Goal: Task Accomplishment & Management: Use online tool/utility

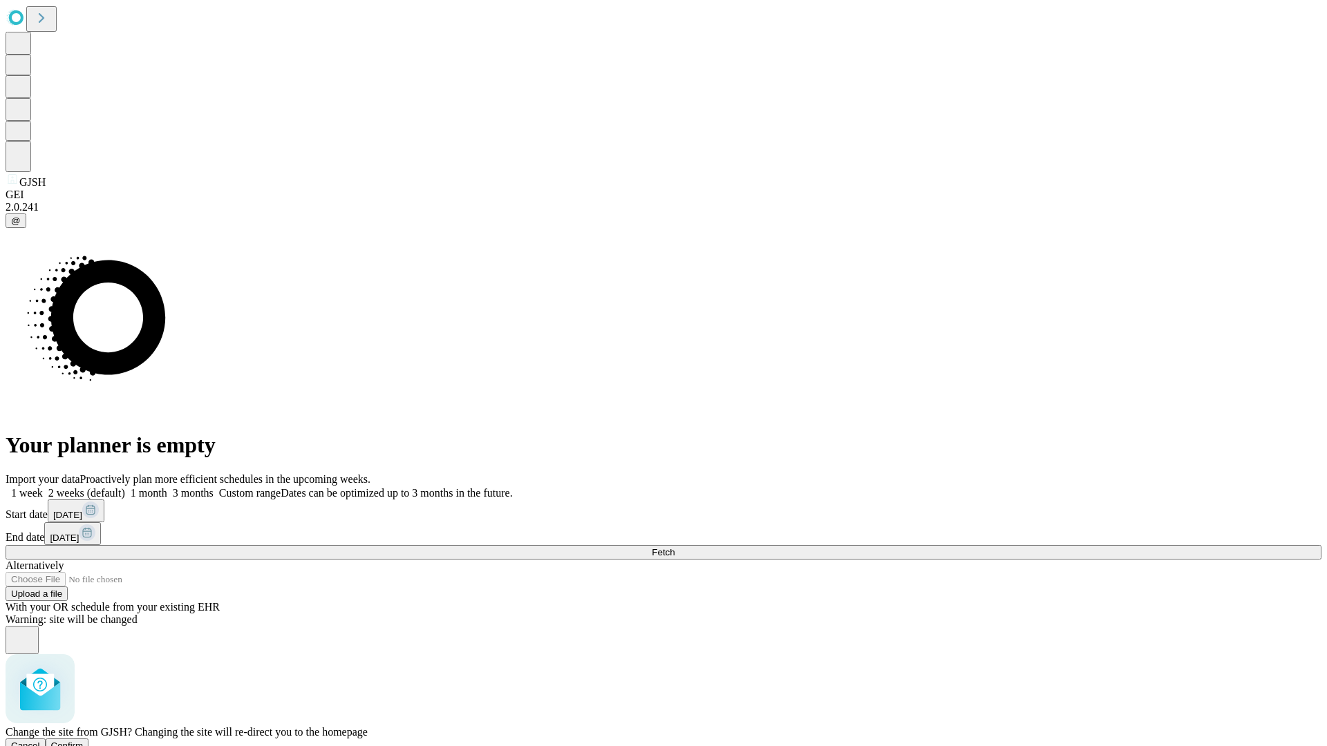
click at [84, 741] on span "Confirm" at bounding box center [67, 746] width 32 height 10
click at [43, 487] on label "1 week" at bounding box center [24, 493] width 37 height 12
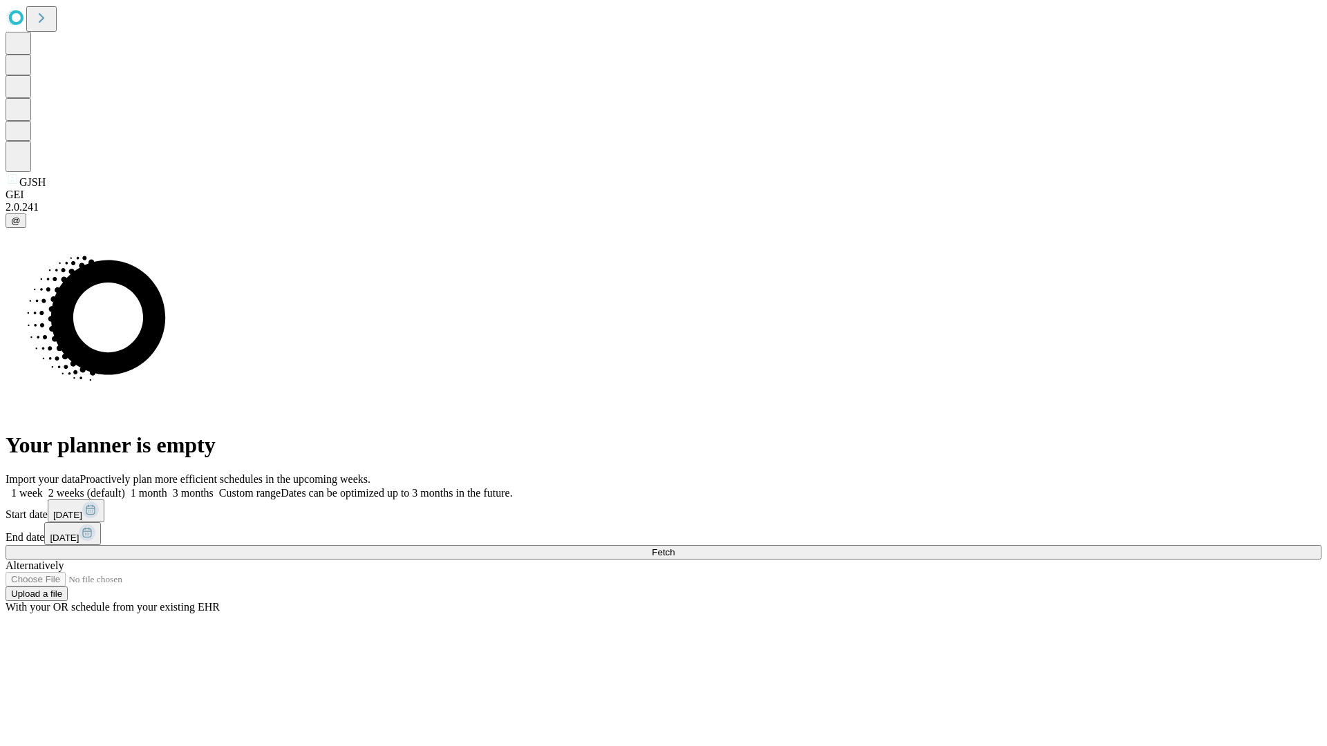
click at [675, 547] on span "Fetch" at bounding box center [663, 552] width 23 height 10
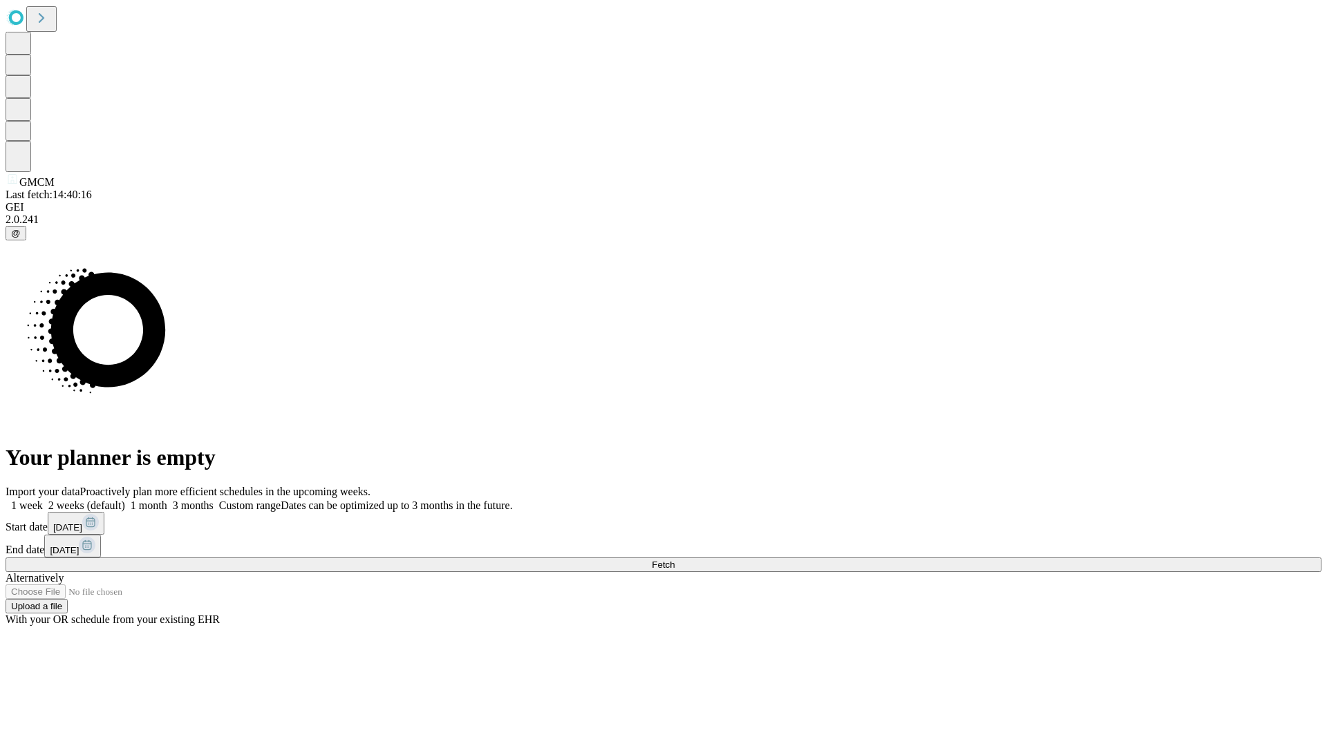
click at [43, 500] on label "1 week" at bounding box center [24, 506] width 37 height 12
click at [675, 560] on span "Fetch" at bounding box center [663, 565] width 23 height 10
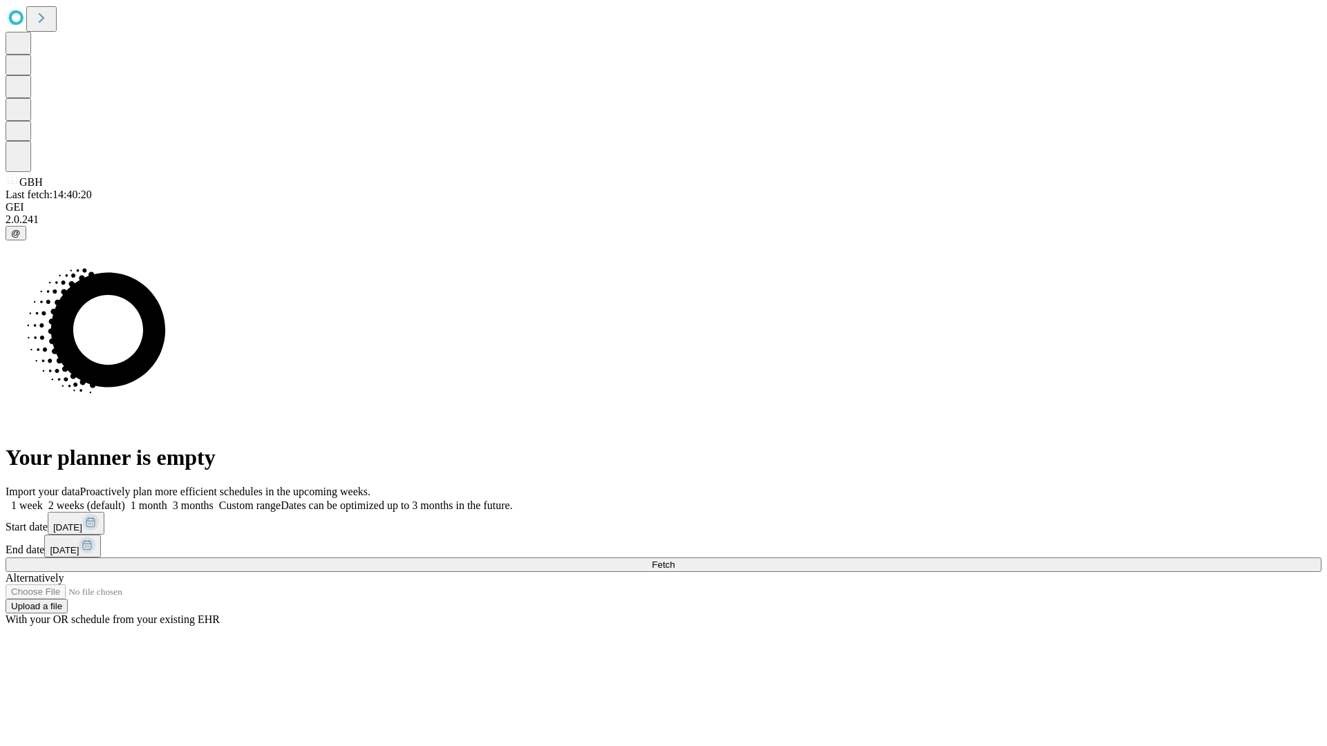
click at [43, 500] on label "1 week" at bounding box center [24, 506] width 37 height 12
click at [675, 560] on span "Fetch" at bounding box center [663, 565] width 23 height 10
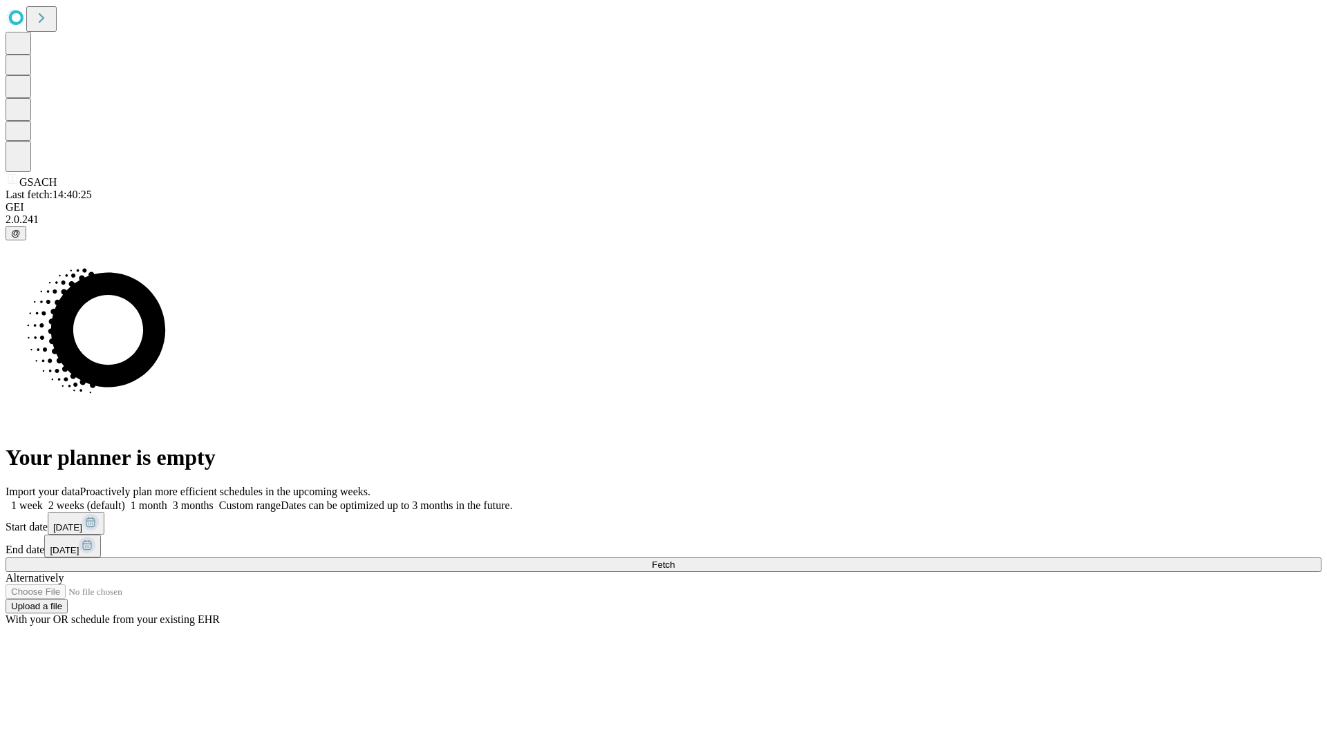
click at [43, 500] on label "1 week" at bounding box center [24, 506] width 37 height 12
click at [675, 560] on span "Fetch" at bounding box center [663, 565] width 23 height 10
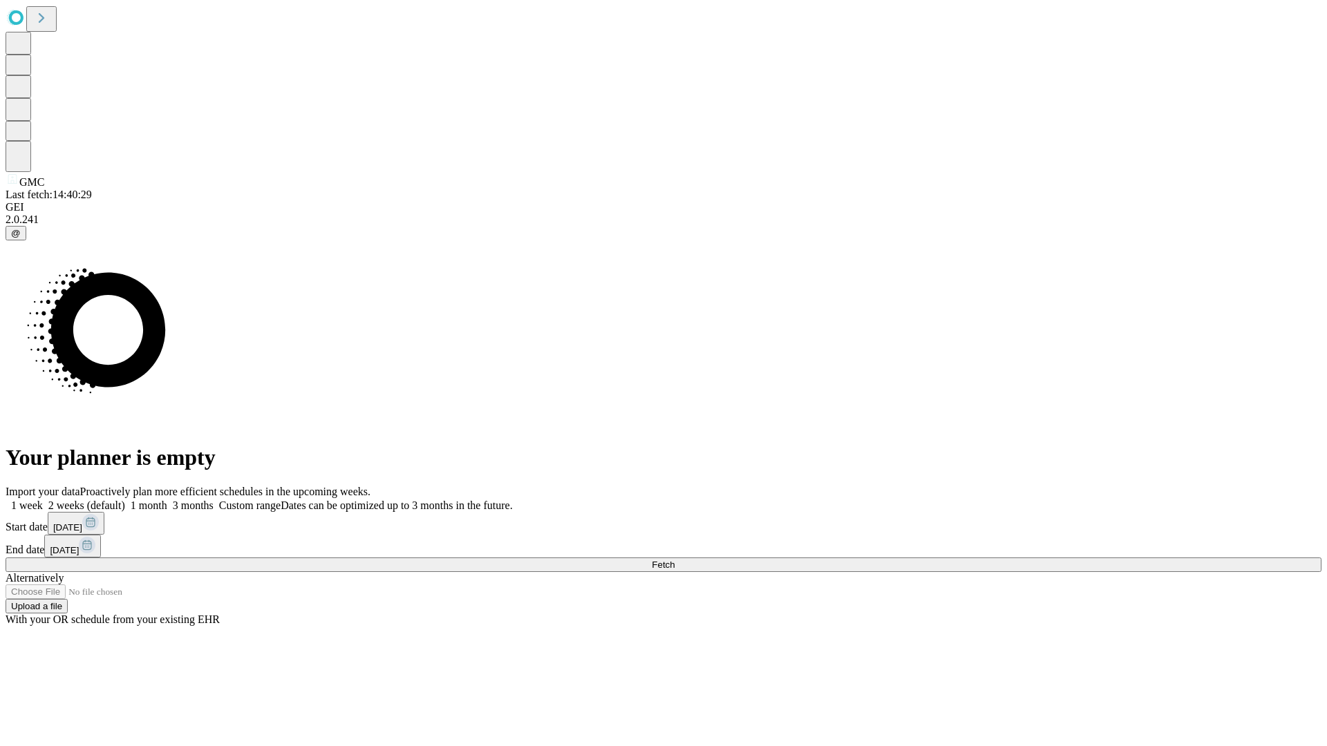
click at [43, 500] on label "1 week" at bounding box center [24, 506] width 37 height 12
click at [675, 560] on span "Fetch" at bounding box center [663, 565] width 23 height 10
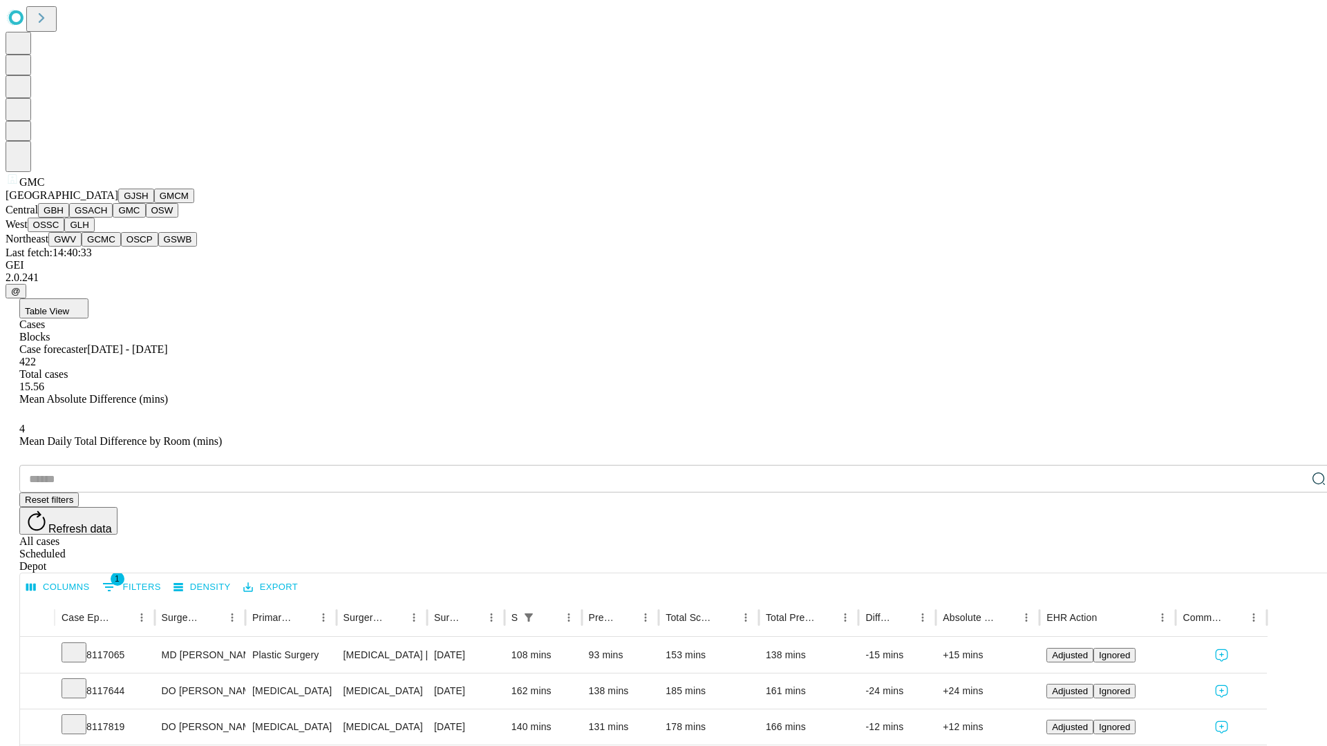
click at [146, 218] on button "OSW" at bounding box center [162, 210] width 33 height 15
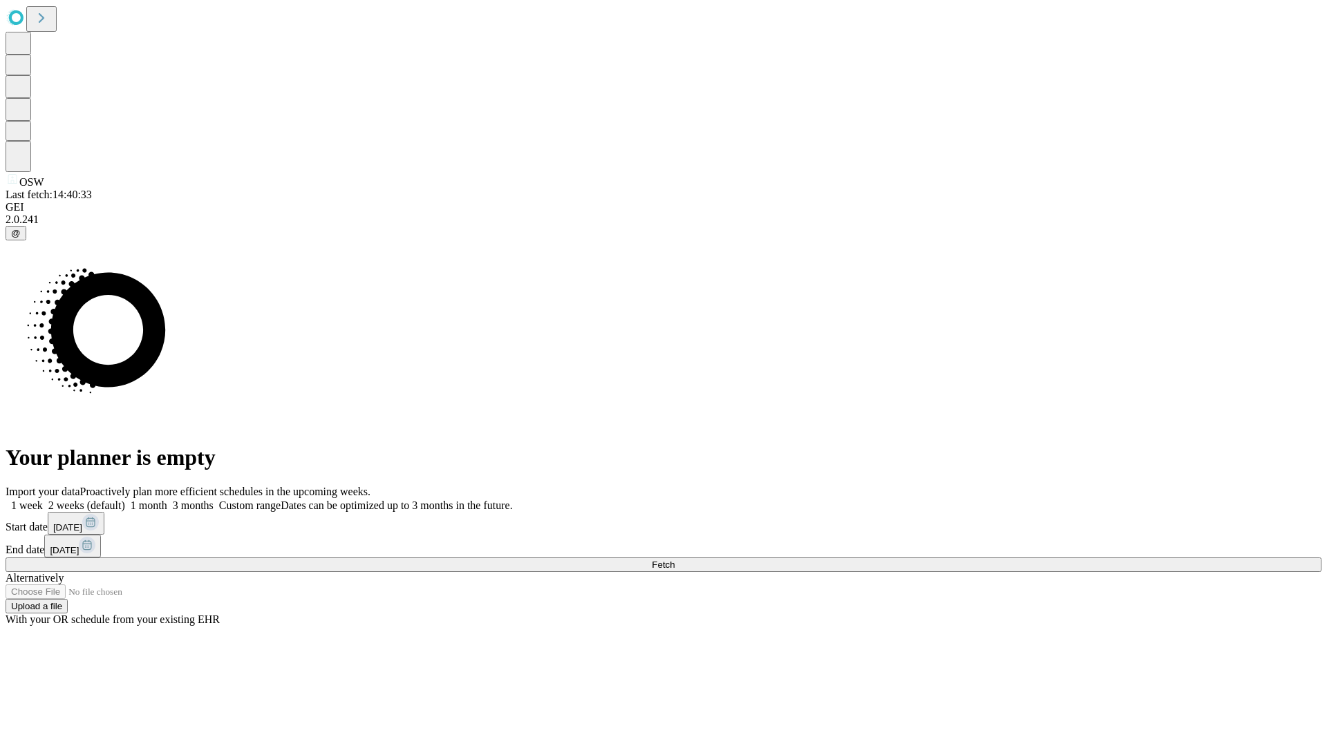
click at [43, 500] on label "1 week" at bounding box center [24, 506] width 37 height 12
click at [675, 560] on span "Fetch" at bounding box center [663, 565] width 23 height 10
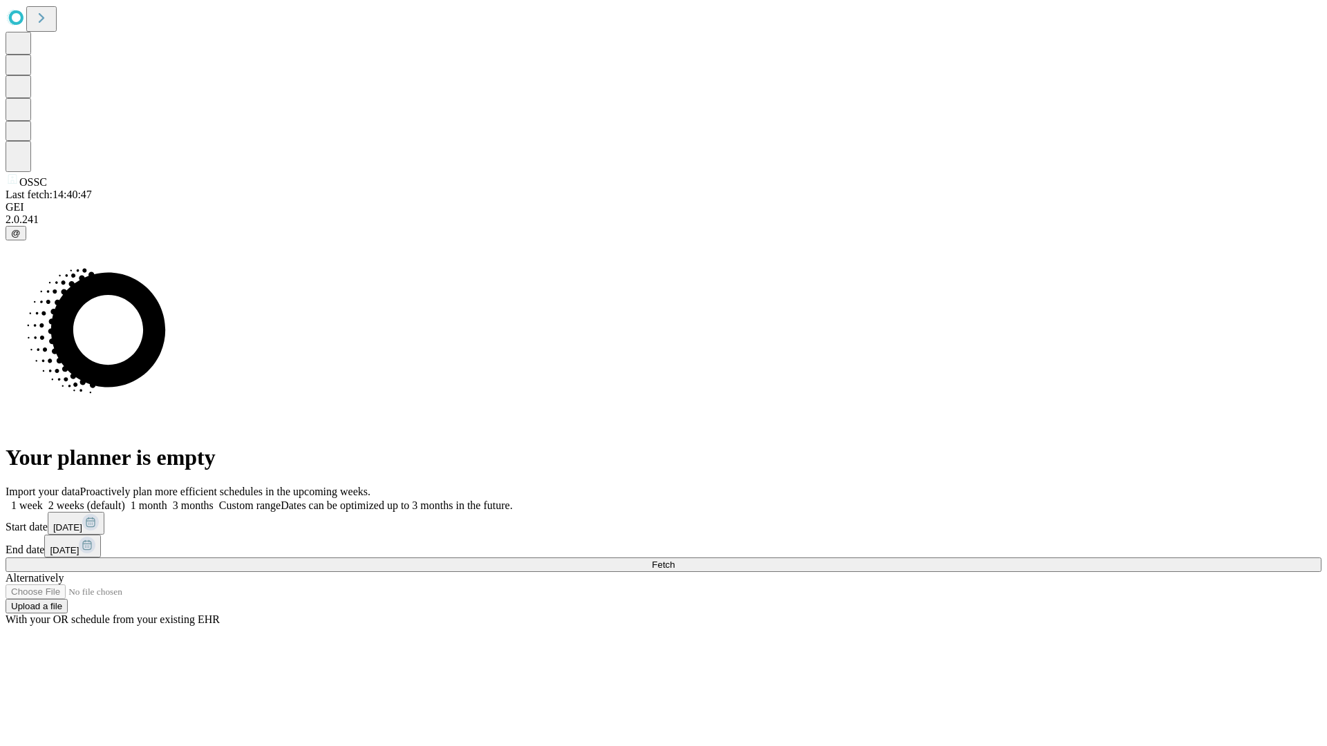
click at [43, 500] on label "1 week" at bounding box center [24, 506] width 37 height 12
click at [675, 560] on span "Fetch" at bounding box center [663, 565] width 23 height 10
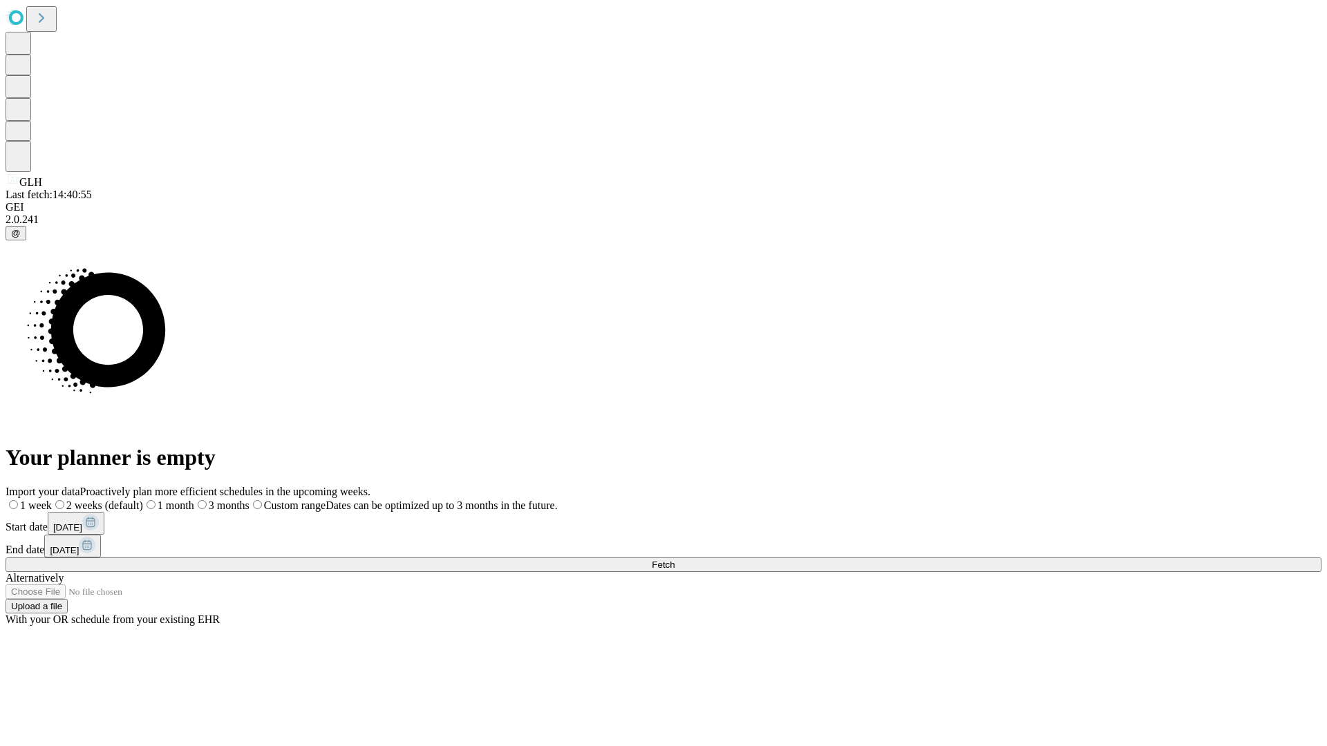
click at [52, 500] on label "1 week" at bounding box center [29, 506] width 46 height 12
click at [675, 560] on span "Fetch" at bounding box center [663, 565] width 23 height 10
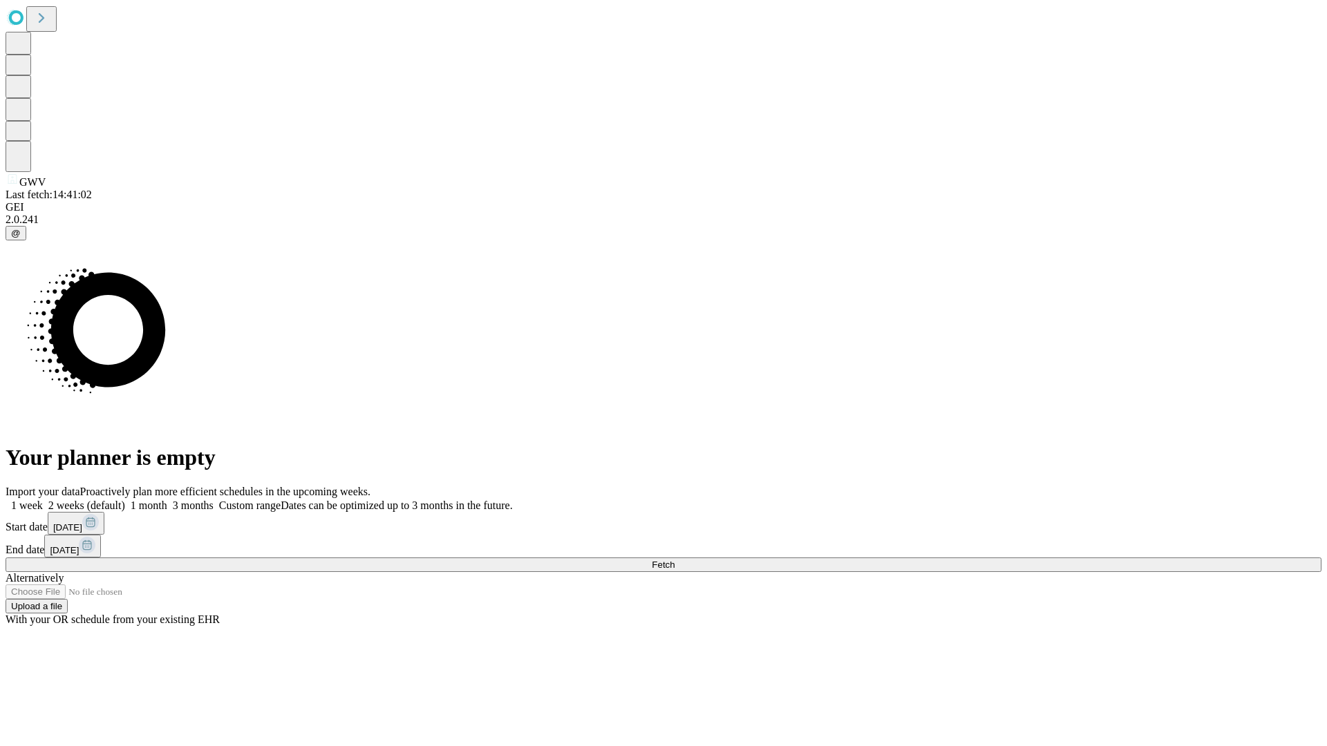
click at [675, 560] on span "Fetch" at bounding box center [663, 565] width 23 height 10
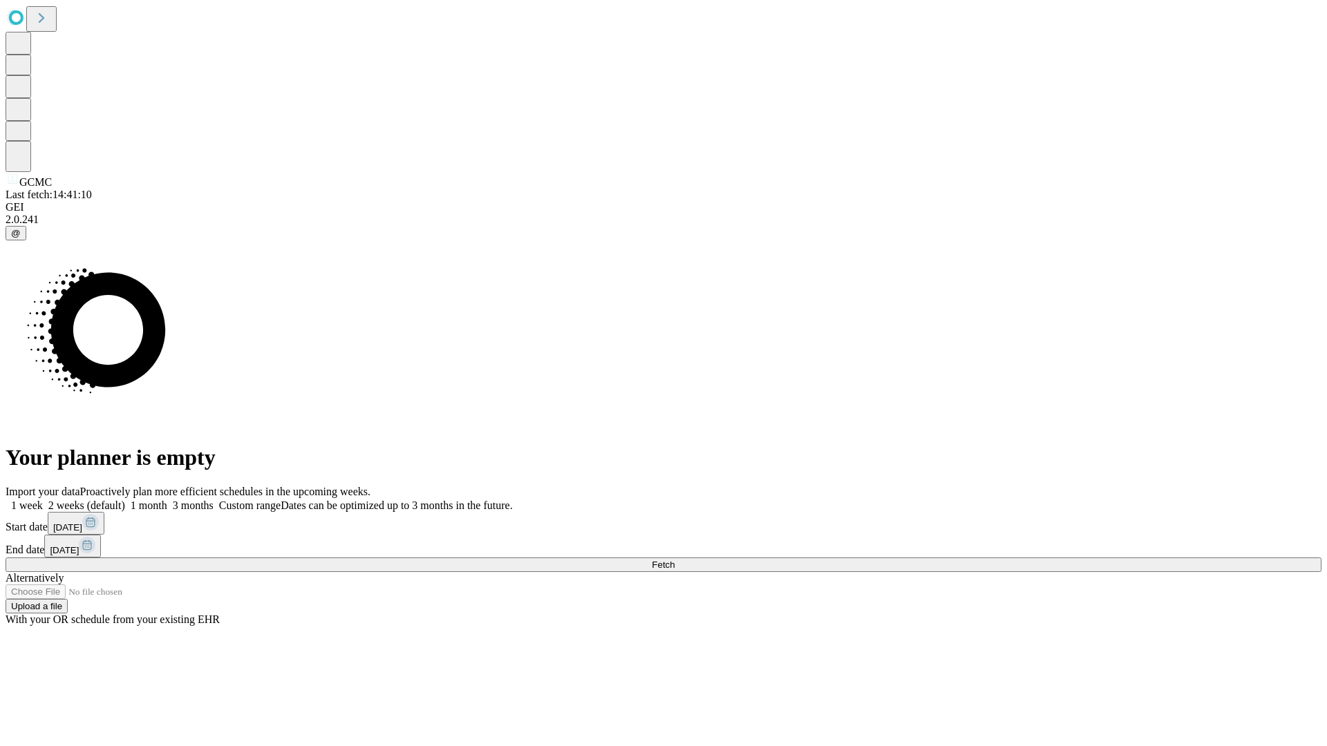
click at [43, 500] on label "1 week" at bounding box center [24, 506] width 37 height 12
click at [675, 560] on span "Fetch" at bounding box center [663, 565] width 23 height 10
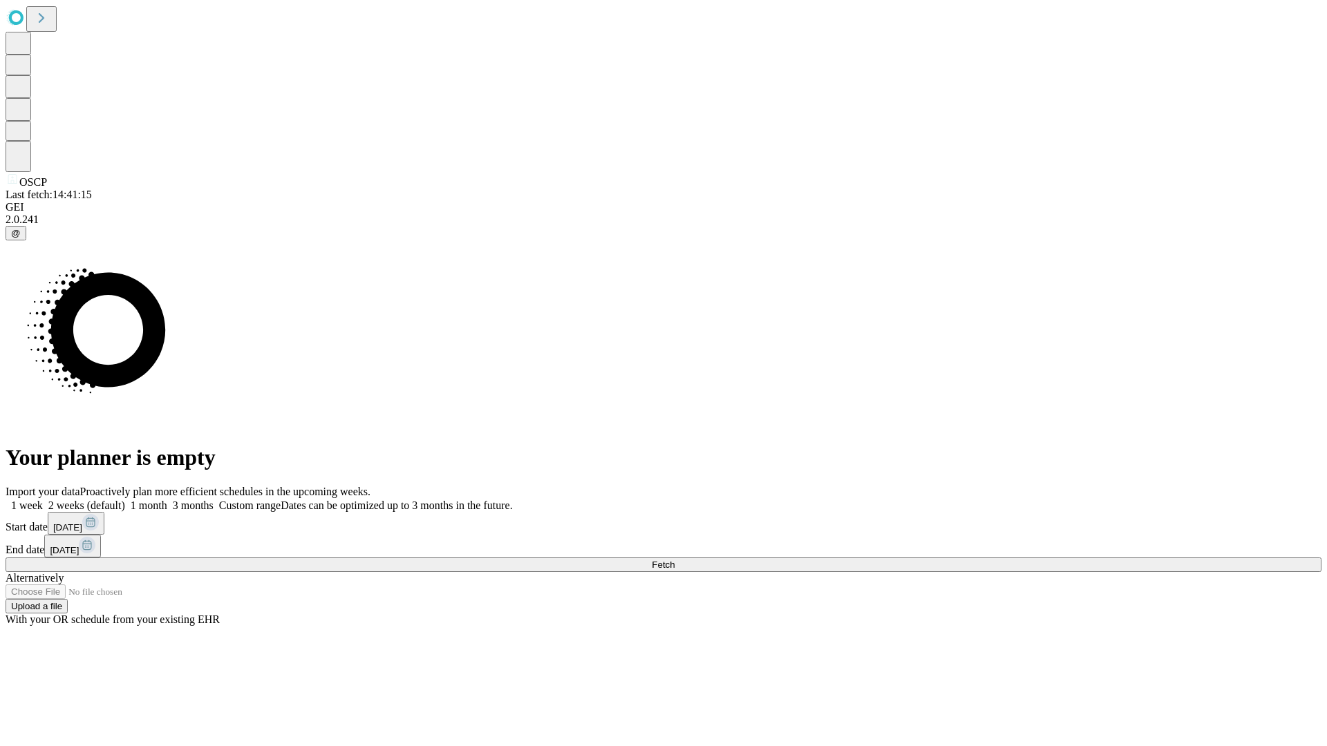
click at [43, 500] on label "1 week" at bounding box center [24, 506] width 37 height 12
click at [675, 560] on span "Fetch" at bounding box center [663, 565] width 23 height 10
